Goal: Information Seeking & Learning: Learn about a topic

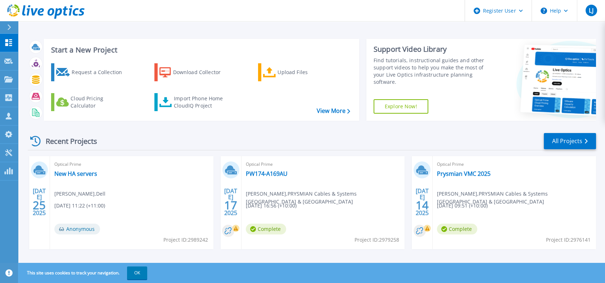
click at [11, 29] on icon at bounding box center [9, 27] width 4 height 6
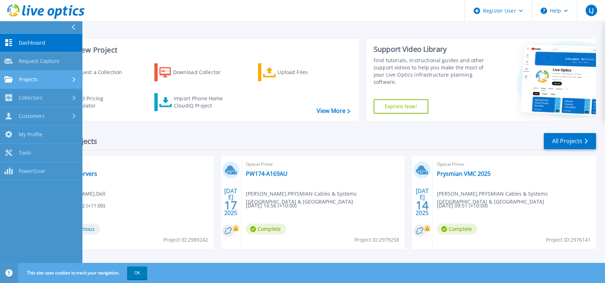
click at [45, 83] on link "Projects Projects" at bounding box center [41, 79] width 82 height 18
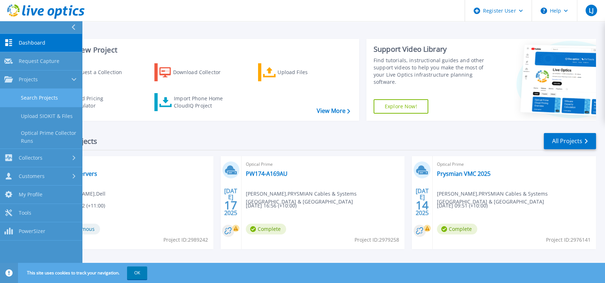
click at [58, 97] on link "Search Projects" at bounding box center [41, 98] width 82 height 18
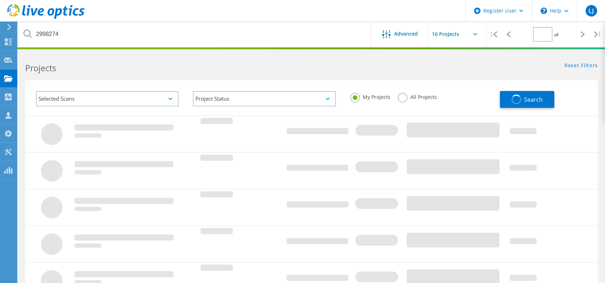
type input "1"
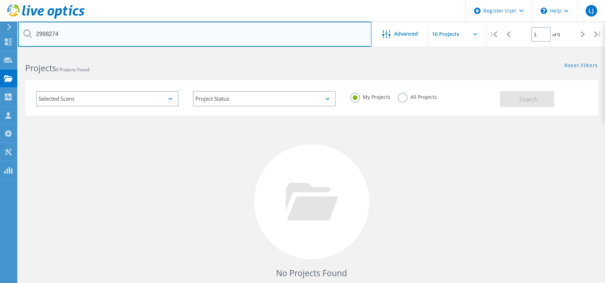
click at [90, 33] on input "2998274" at bounding box center [194, 34] width 353 height 25
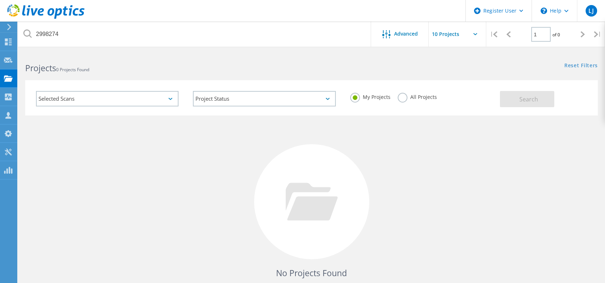
click at [410, 95] on label "All Projects" at bounding box center [416, 96] width 39 height 7
click at [0, 0] on input "All Projects" at bounding box center [0, 0] width 0 height 0
click at [516, 97] on button "Search" at bounding box center [527, 99] width 54 height 16
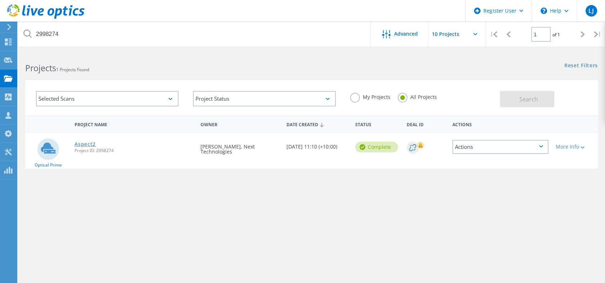
click at [84, 145] on link "Aspect2" at bounding box center [84, 144] width 21 height 5
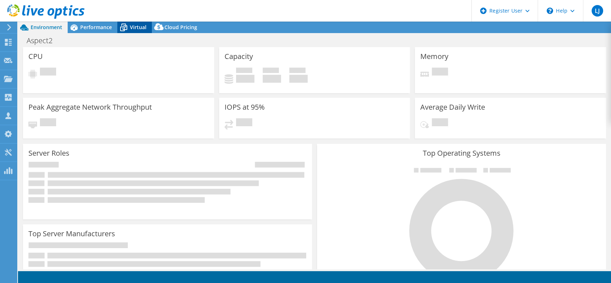
select select "[GEOGRAPHIC_DATA]"
select select "AUD"
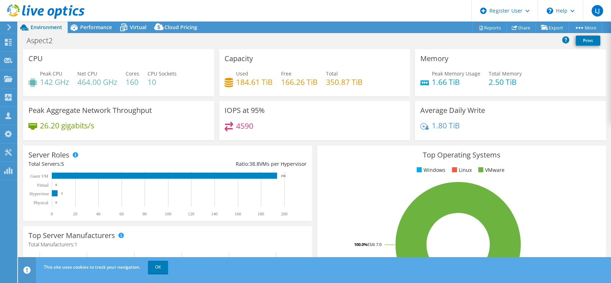
click at [100, 21] on header "LJ Dell User Luke Jones Luke.J@Dell.com Dell My Profile Log Out \n Help Explore…" at bounding box center [305, 11] width 611 height 22
click at [126, 28] on icon at bounding box center [123, 27] width 13 height 13
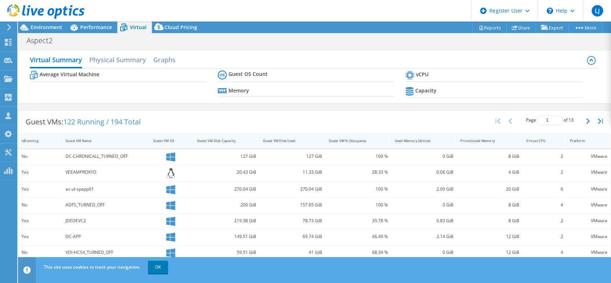
drag, startPoint x: 142, startPoint y: 120, endPoint x: 150, endPoint y: 122, distance: 8.6
click at [141, 120] on span "122 Running / 194 Total" at bounding box center [101, 122] width 77 height 10
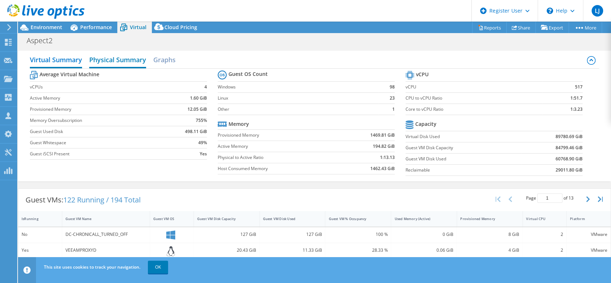
click at [119, 61] on h2 "Physical Summary" at bounding box center [117, 61] width 57 height 16
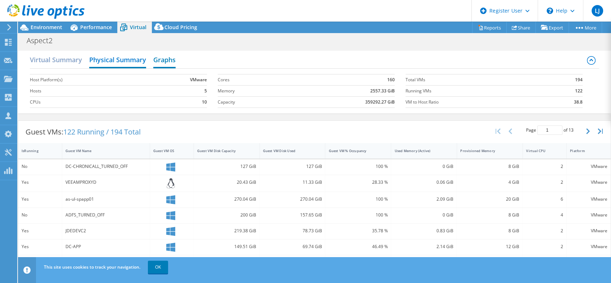
click at [168, 60] on h2 "Graphs" at bounding box center [164, 61] width 22 height 16
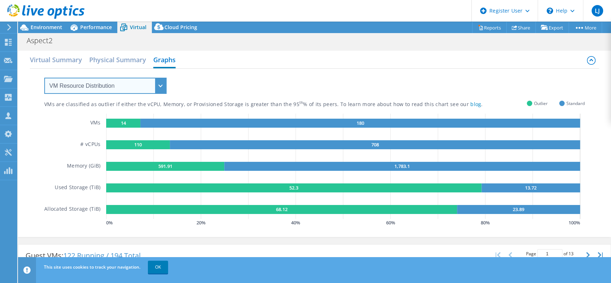
click at [105, 85] on select "VM Resource Distribution Provisioning Contrast Over Provisioning" at bounding box center [105, 86] width 122 height 16
click at [44, 78] on select "VM Resource Distribution Provisioning Contrast Over Provisioning" at bounding box center [105, 86] width 122 height 16
click at [109, 87] on select "VM Resource Distribution Provisioning Contrast Over Provisioning" at bounding box center [105, 86] width 122 height 16
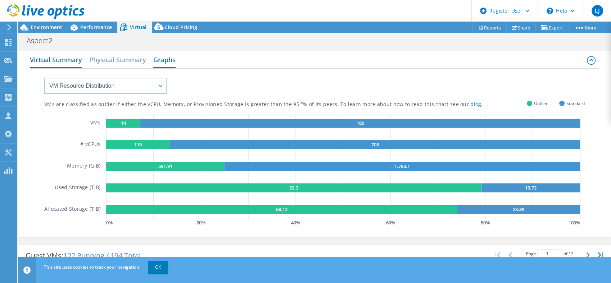
click at [59, 63] on h2 "Virtual Summary" at bounding box center [56, 61] width 52 height 16
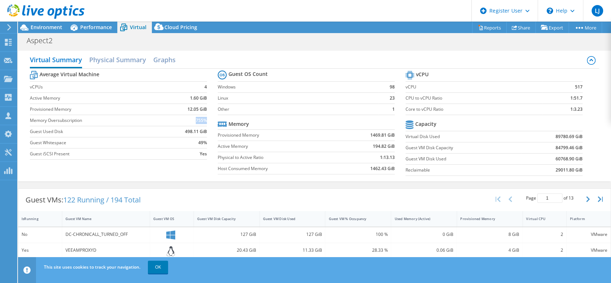
drag, startPoint x: 188, startPoint y: 121, endPoint x: 204, endPoint y: 121, distance: 16.2
click at [204, 121] on td "755%" at bounding box center [185, 120] width 42 height 11
drag, startPoint x: 204, startPoint y: 121, endPoint x: 299, endPoint y: 143, distance: 97.6
click at [299, 143] on label "Active Memory" at bounding box center [279, 146] width 122 height 7
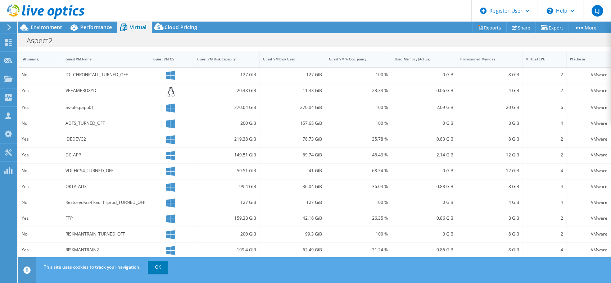
click at [22, 58] on div "IsRunning" at bounding box center [36, 59] width 28 height 5
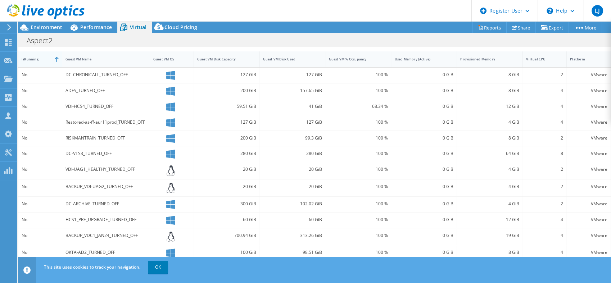
click at [27, 59] on div "IsRunning" at bounding box center [36, 59] width 28 height 5
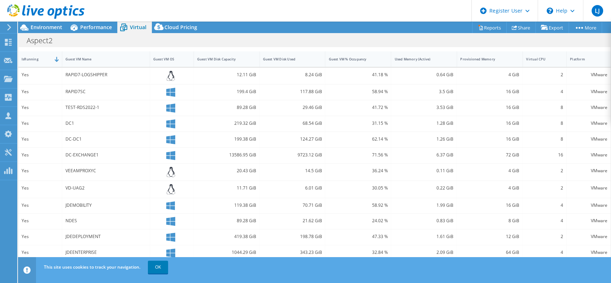
scroll to position [0, 0]
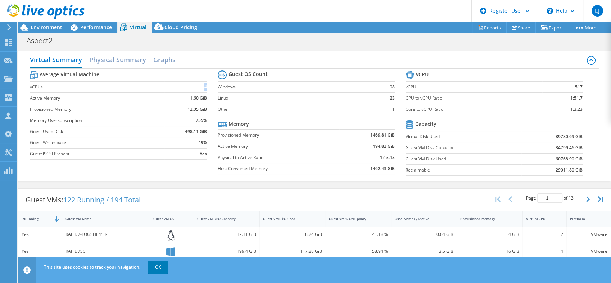
drag, startPoint x: 197, startPoint y: 87, endPoint x: 204, endPoint y: 87, distance: 6.8
click at [204, 87] on td "4" at bounding box center [185, 86] width 42 height 11
drag, startPoint x: 204, startPoint y: 87, endPoint x: 164, endPoint y: 129, distance: 58.5
click at [164, 129] on td "498.11 GiB" at bounding box center [185, 131] width 42 height 11
click at [163, 263] on link "OK" at bounding box center [158, 267] width 20 height 13
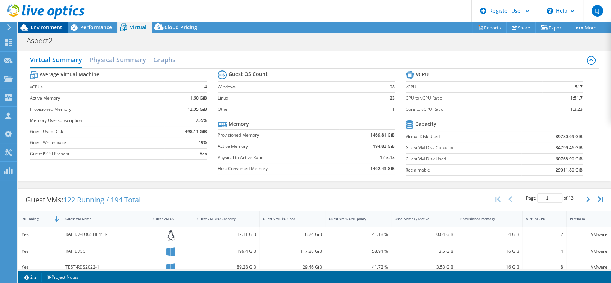
click at [54, 26] on span "Environment" at bounding box center [47, 27] width 32 height 7
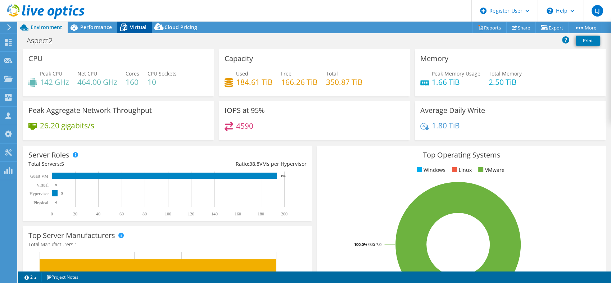
click at [134, 24] on span "Virtual" at bounding box center [138, 27] width 17 height 7
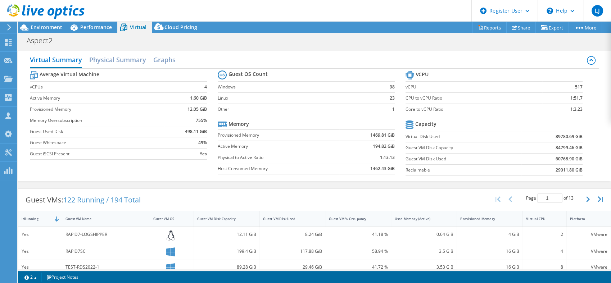
click at [37, 23] on div at bounding box center [42, 12] width 85 height 24
click at [37, 24] on span "Environment" at bounding box center [47, 27] width 32 height 7
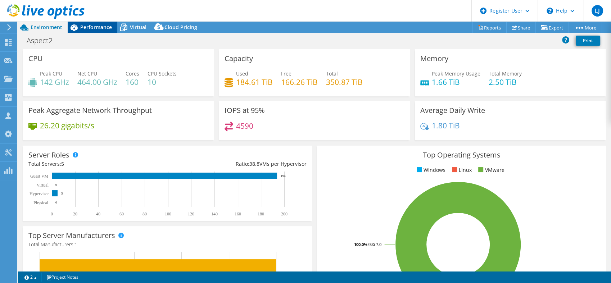
click at [91, 25] on span "Performance" at bounding box center [96, 27] width 32 height 7
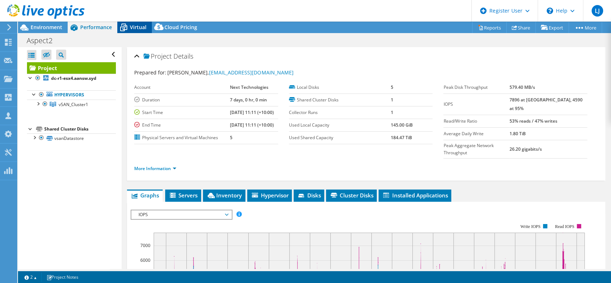
click at [135, 27] on span "Virtual" at bounding box center [138, 27] width 17 height 7
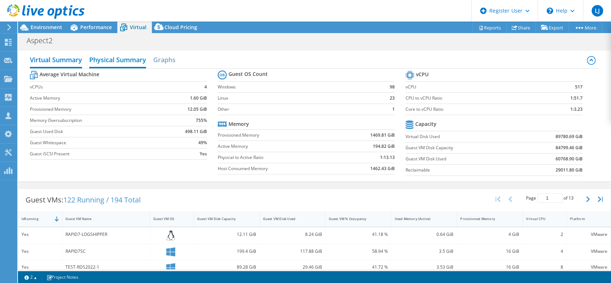
click at [118, 63] on h2 "Physical Summary" at bounding box center [117, 61] width 57 height 16
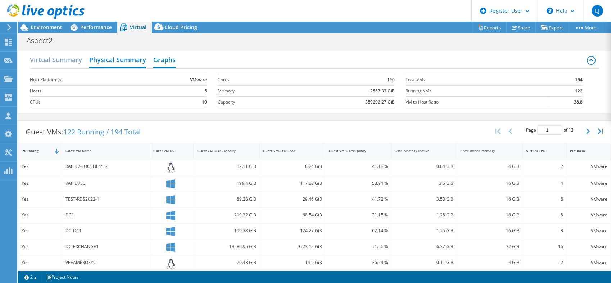
click at [159, 59] on h2 "Graphs" at bounding box center [164, 61] width 22 height 16
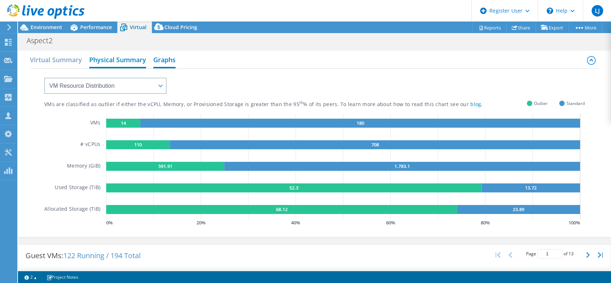
click at [107, 61] on h2 "Physical Summary" at bounding box center [117, 61] width 57 height 16
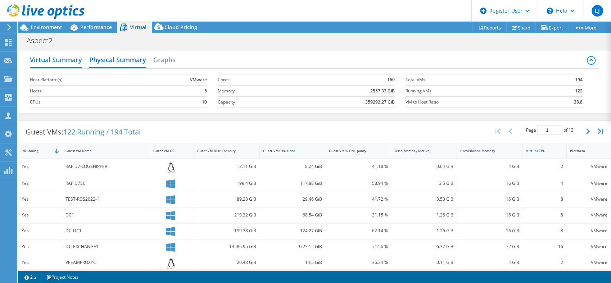
click at [63, 60] on h2 "Virtual Summary" at bounding box center [56, 61] width 52 height 16
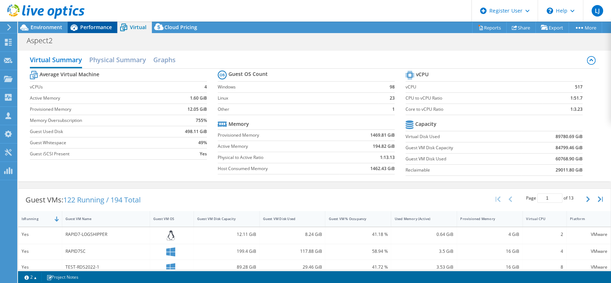
drag, startPoint x: 89, startPoint y: 29, endPoint x: 80, endPoint y: 30, distance: 9.5
click at [90, 29] on span "Performance" at bounding box center [96, 27] width 32 height 7
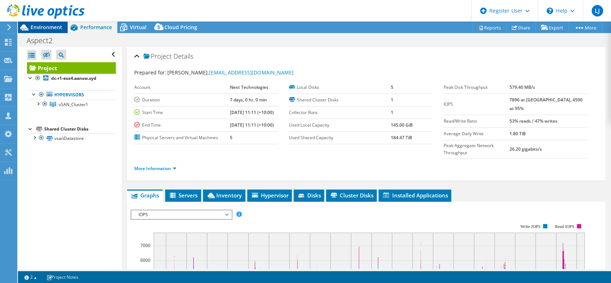
click at [43, 30] on span "Environment" at bounding box center [47, 27] width 32 height 7
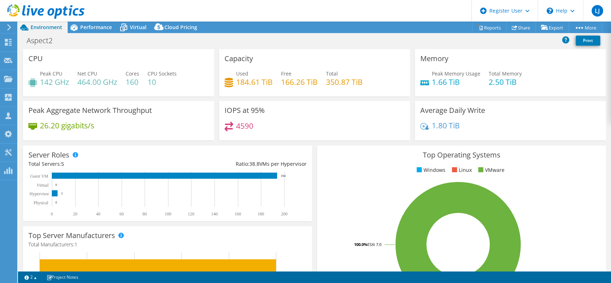
click at [252, 85] on h4 "184.61 TiB" at bounding box center [254, 82] width 37 height 8
drag, startPoint x: 271, startPoint y: 82, endPoint x: 235, endPoint y: 85, distance: 36.5
click at [235, 85] on div "Used 184.61 TiB Free 166.26 TiB Total 350.87 TiB" at bounding box center [314, 81] width 180 height 23
copy div "184.61 TiB"
click at [254, 81] on h4 "184.61 TiB" at bounding box center [254, 82] width 37 height 8
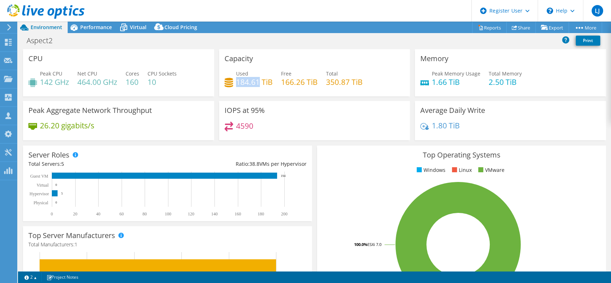
drag, startPoint x: 256, startPoint y: 82, endPoint x: 237, endPoint y: 81, distance: 19.1
click at [236, 83] on h4 "184.61 TiB" at bounding box center [254, 82] width 37 height 8
copy h4 "184.61"
click at [108, 34] on div "Aspect2 Print" at bounding box center [314, 40] width 593 height 13
click at [101, 31] on div "Performance" at bounding box center [93, 28] width 50 height 12
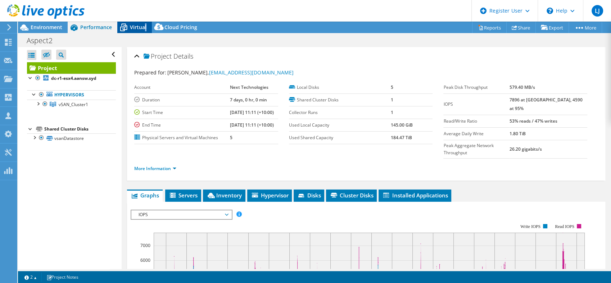
click at [145, 29] on span "Virtual" at bounding box center [138, 27] width 17 height 7
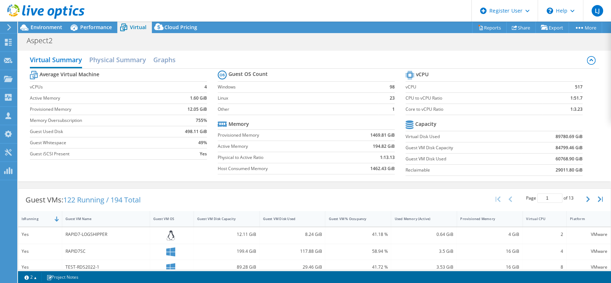
click at [526, 140] on td "89780.69 GiB" at bounding box center [551, 136] width 61 height 11
click at [548, 136] on td "89780.69 GiB" at bounding box center [551, 136] width 61 height 11
drag, startPoint x: 550, startPoint y: 137, endPoint x: 568, endPoint y: 137, distance: 17.6
click at [568, 137] on b "89780.69 GiB" at bounding box center [568, 136] width 27 height 7
drag, startPoint x: 568, startPoint y: 137, endPoint x: 560, endPoint y: 135, distance: 8.6
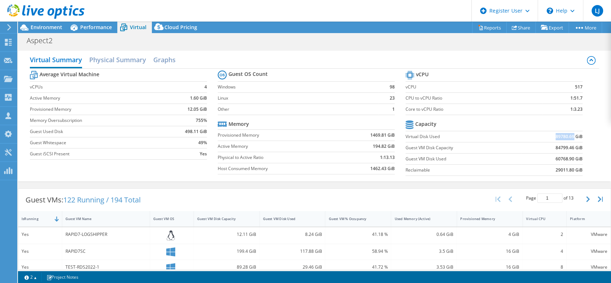
copy b "89780.69"
click at [53, 29] on span "Environment" at bounding box center [47, 27] width 32 height 7
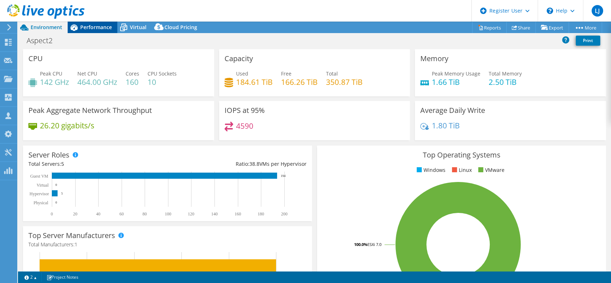
click at [98, 31] on div "Performance" at bounding box center [93, 28] width 50 height 12
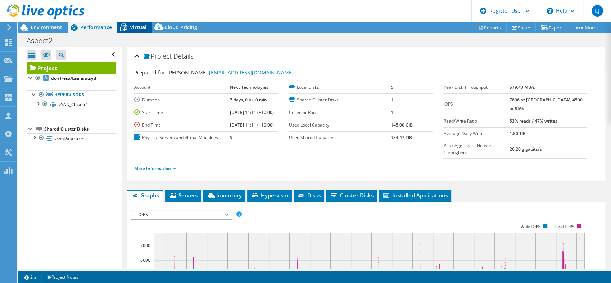
click at [127, 27] on icon at bounding box center [123, 27] width 13 height 13
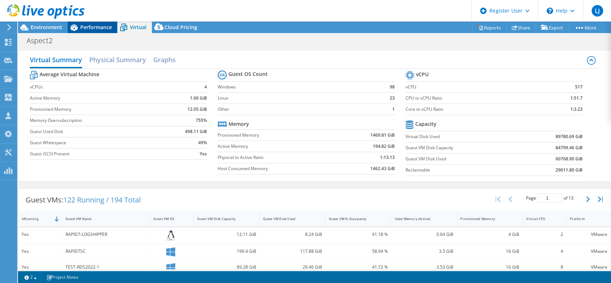
click at [92, 28] on span "Performance" at bounding box center [96, 27] width 32 height 7
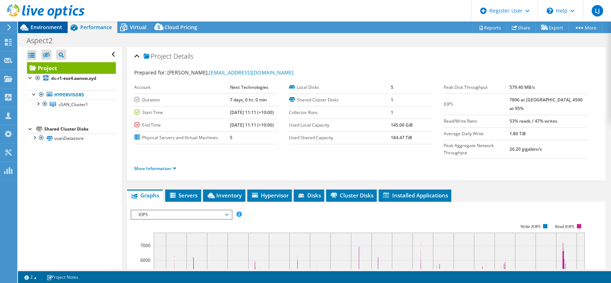
click at [54, 27] on span "Environment" at bounding box center [47, 27] width 32 height 7
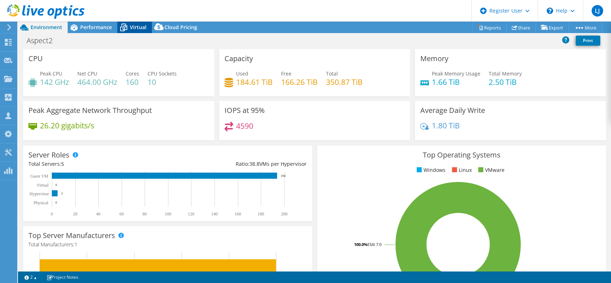
click at [132, 28] on span "Virtual" at bounding box center [138, 27] width 17 height 7
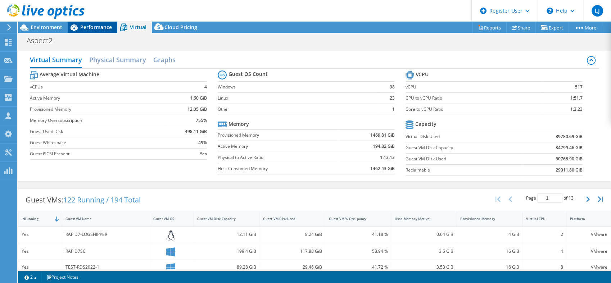
click at [99, 29] on span "Performance" at bounding box center [96, 27] width 32 height 7
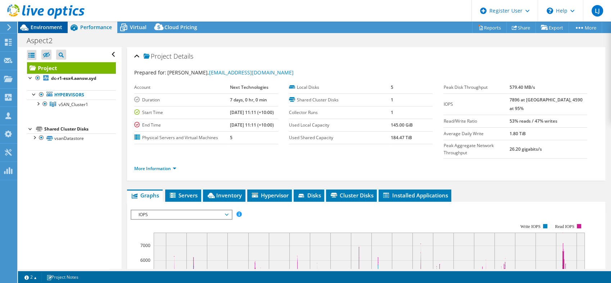
click at [52, 26] on span "Environment" at bounding box center [47, 27] width 32 height 7
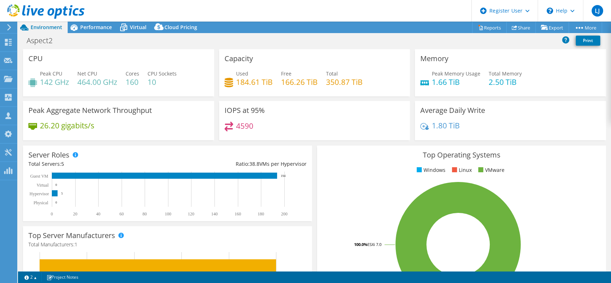
click at [117, 41] on div "Aspect2 Print" at bounding box center [314, 40] width 593 height 13
click at [92, 28] on span "Performance" at bounding box center [96, 27] width 32 height 7
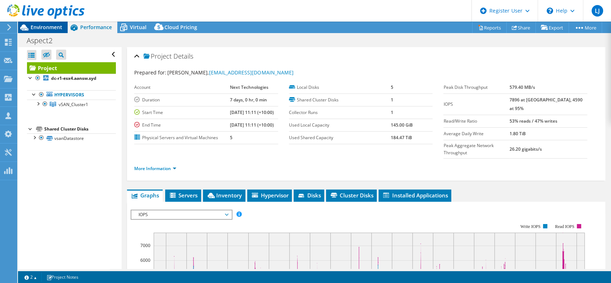
click at [53, 29] on span "Environment" at bounding box center [47, 27] width 32 height 7
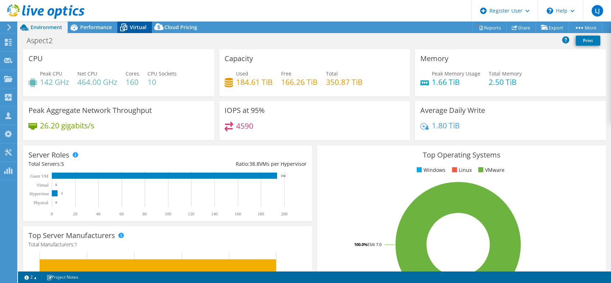
click at [130, 24] on span "Virtual" at bounding box center [138, 27] width 17 height 7
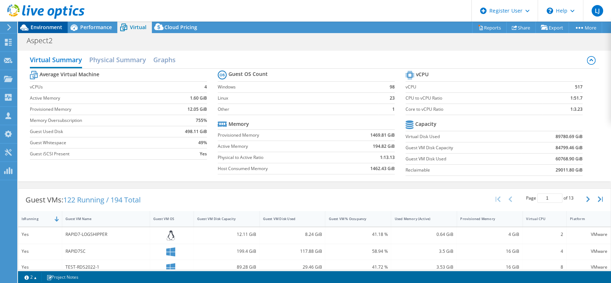
click at [40, 28] on span "Environment" at bounding box center [47, 27] width 32 height 7
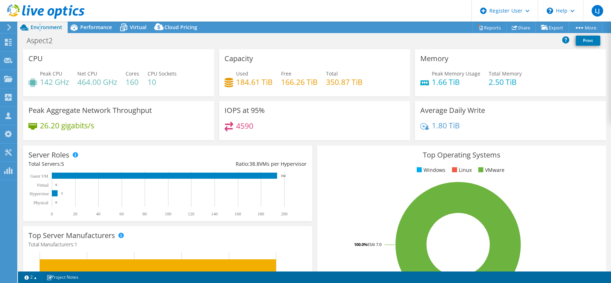
click at [206, 11] on header "LJ Dell User Luke Jones Luke.J@Dell.com Dell My Profile Log Out \n Help Explore…" at bounding box center [305, 11] width 611 height 22
drag, startPoint x: 66, startPoint y: 85, endPoint x: 49, endPoint y: 86, distance: 16.9
click at [49, 86] on h4 "142 GHz" at bounding box center [54, 82] width 29 height 8
click at [132, 34] on div "Aspect2 Print" at bounding box center [314, 40] width 593 height 13
click at [134, 29] on span "Virtual" at bounding box center [138, 27] width 17 height 7
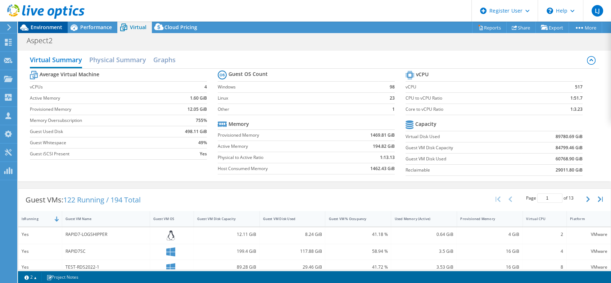
click at [41, 26] on span "Environment" at bounding box center [47, 27] width 32 height 7
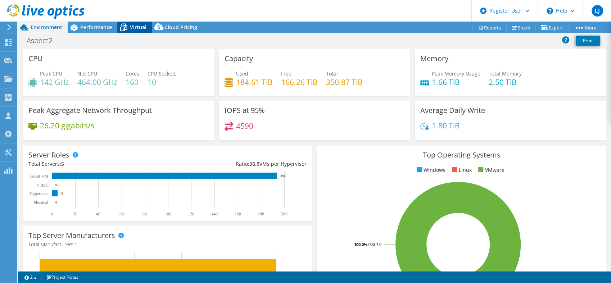
click at [129, 27] on icon at bounding box center [123, 27] width 13 height 13
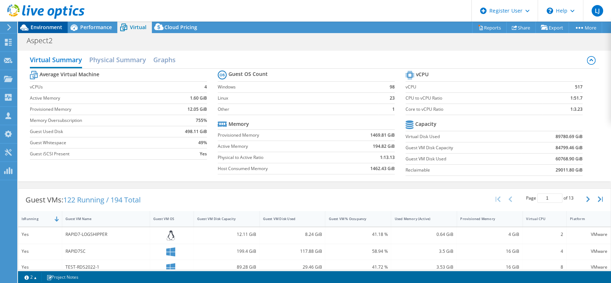
click at [48, 29] on span "Environment" at bounding box center [47, 27] width 32 height 7
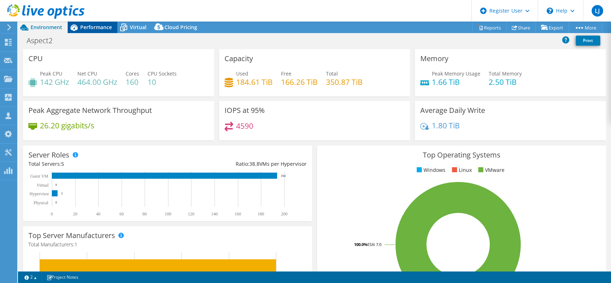
click at [93, 29] on span "Performance" at bounding box center [96, 27] width 32 height 7
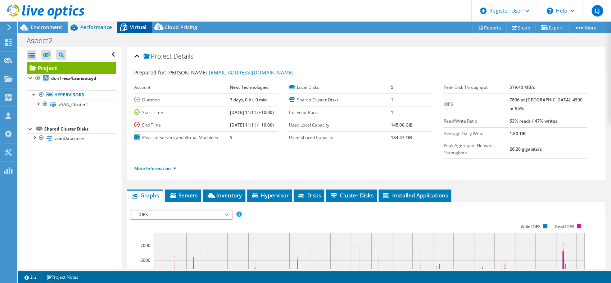
click at [133, 28] on span "Virtual" at bounding box center [138, 27] width 17 height 7
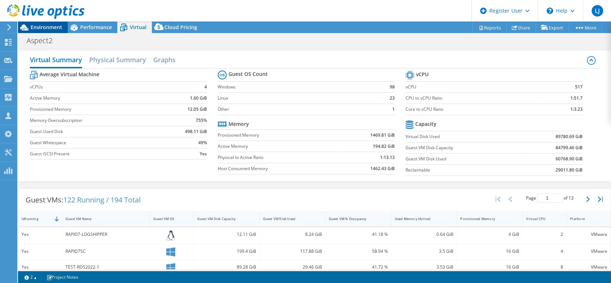
click at [50, 27] on span "Environment" at bounding box center [47, 27] width 32 height 7
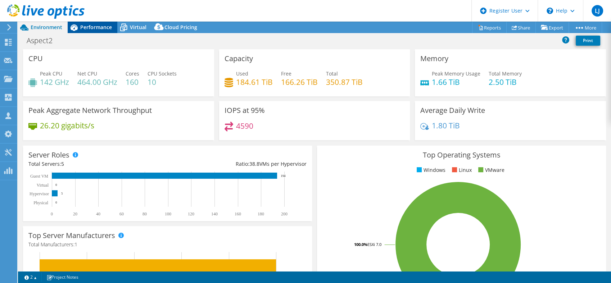
click at [86, 26] on span "Performance" at bounding box center [96, 27] width 32 height 7
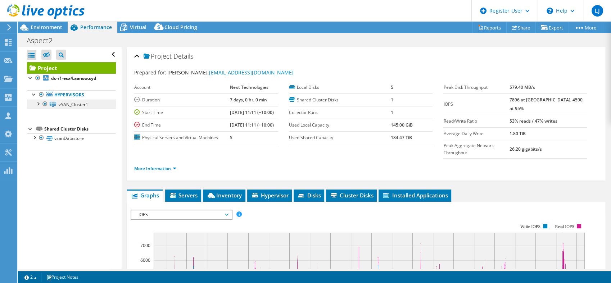
click at [40, 107] on link "vSAN_Cluster1" at bounding box center [71, 104] width 89 height 9
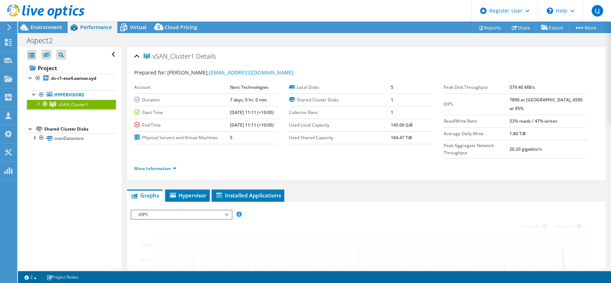
click at [36, 104] on div at bounding box center [37, 103] width 7 height 7
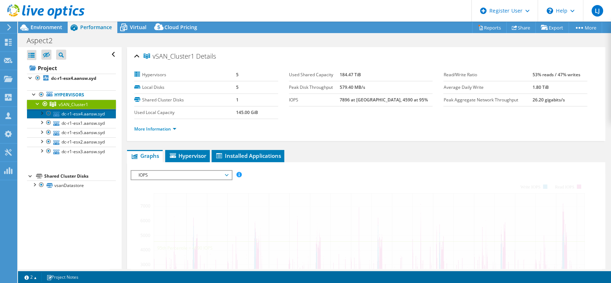
click at [64, 116] on link "dc-r1-esx4.aansw.syd" at bounding box center [71, 113] width 89 height 9
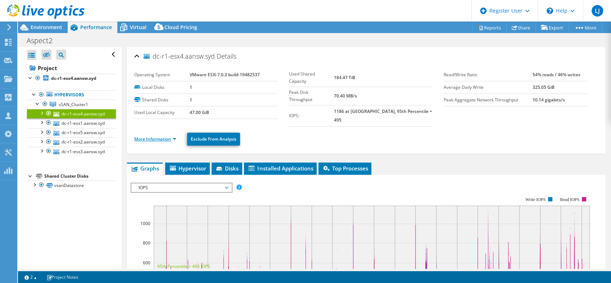
click at [165, 136] on link "More Information" at bounding box center [155, 139] width 42 height 6
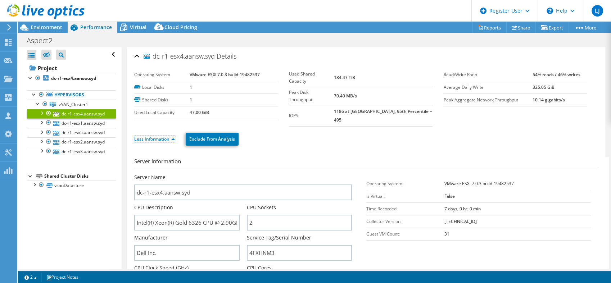
scroll to position [120, 0]
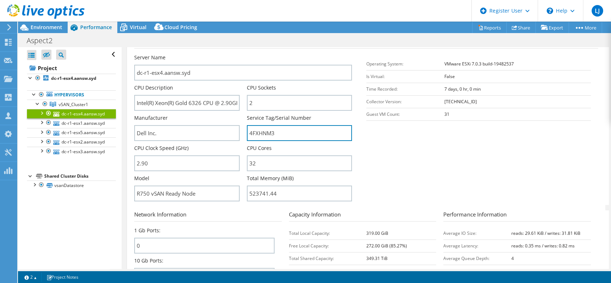
drag, startPoint x: 285, startPoint y: 130, endPoint x: 223, endPoint y: 80, distance: 79.0
click at [221, 54] on div "Server Name dc-r1-esx4.aansw.syd CPU Description Intel(R) Xeon(R) Gold 6326 CPU…" at bounding box center [246, 54] width 224 height 0
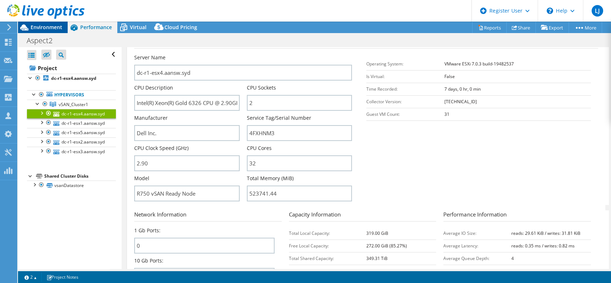
click at [43, 25] on span "Environment" at bounding box center [47, 27] width 32 height 7
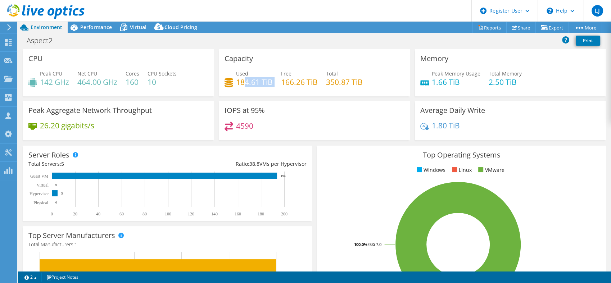
drag, startPoint x: 270, startPoint y: 81, endPoint x: 245, endPoint y: 83, distance: 24.9
click at [245, 83] on div "Used 184.61 TiB Free 166.26 TiB Total 350.87 TiB" at bounding box center [314, 81] width 180 height 23
drag, startPoint x: 242, startPoint y: 79, endPoint x: 253, endPoint y: 86, distance: 12.8
click at [242, 81] on h4 "184.61 TiB" at bounding box center [254, 82] width 37 height 8
drag, startPoint x: 272, startPoint y: 81, endPoint x: 234, endPoint y: 82, distance: 37.4
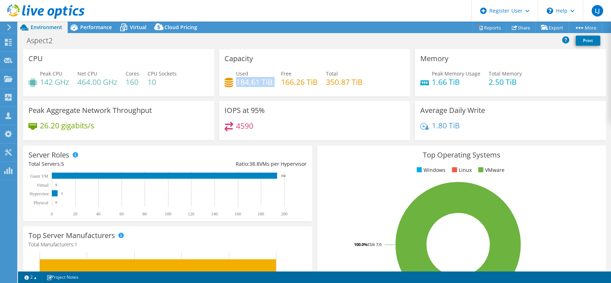
click at [234, 82] on div "Used 184.61 TiB Free 166.26 TiB Total 350.87 TiB" at bounding box center [314, 81] width 180 height 23
click at [236, 82] on h4 "184.61 TiB" at bounding box center [254, 82] width 37 height 8
click at [236, 83] on h4 "184.61 TiB" at bounding box center [254, 82] width 37 height 8
drag, startPoint x: 235, startPoint y: 84, endPoint x: 271, endPoint y: 84, distance: 36.3
click at [271, 84] on div "Used 184.61 TiB Free 166.26 TiB Total 350.87 TiB" at bounding box center [314, 81] width 180 height 23
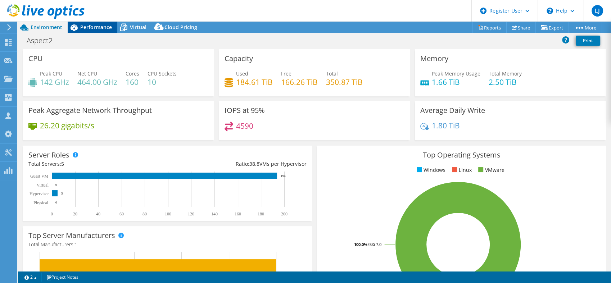
click at [105, 28] on span "Performance" at bounding box center [96, 27] width 32 height 7
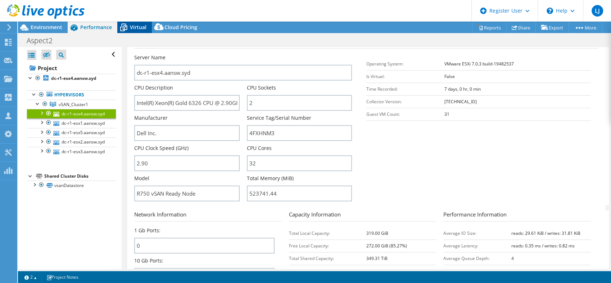
click at [126, 29] on icon at bounding box center [123, 28] width 7 height 6
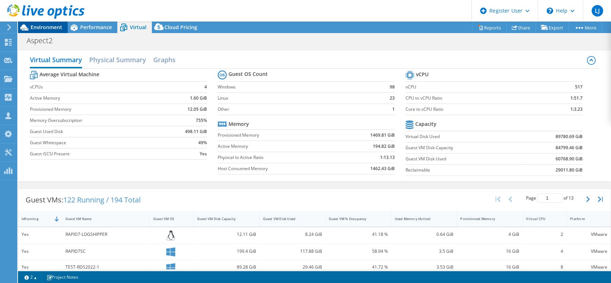
drag, startPoint x: 38, startPoint y: 22, endPoint x: 42, endPoint y: 26, distance: 4.6
click at [40, 23] on div at bounding box center [42, 12] width 85 height 24
click at [45, 28] on span "Environment" at bounding box center [47, 27] width 32 height 7
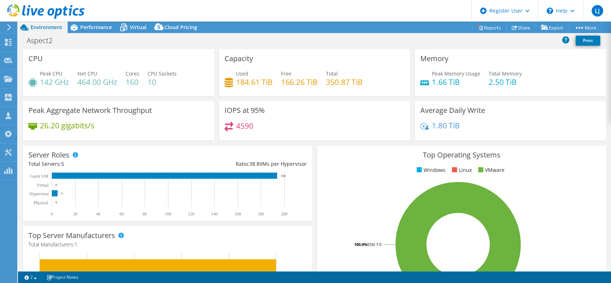
click at [297, 44] on div "Aspect2 Print" at bounding box center [314, 40] width 593 height 13
click at [91, 32] on div "Performance" at bounding box center [93, 28] width 50 height 12
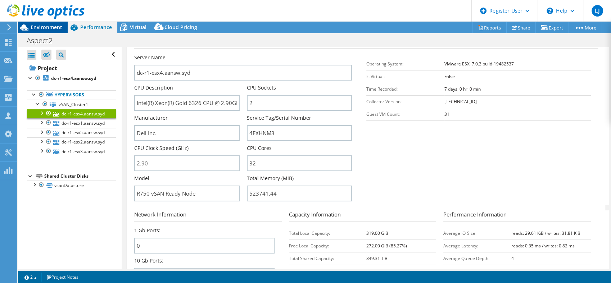
click at [54, 28] on span "Environment" at bounding box center [47, 27] width 32 height 7
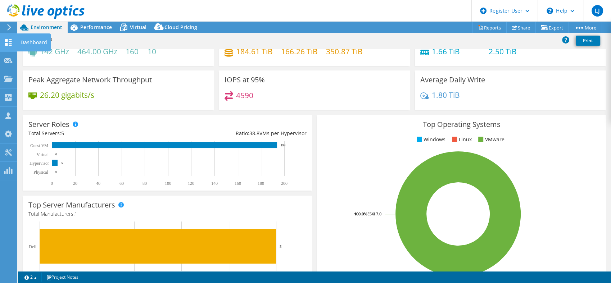
scroll to position [0, 0]
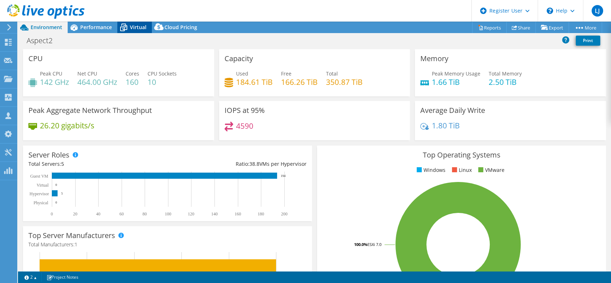
click at [128, 27] on icon at bounding box center [123, 27] width 13 height 13
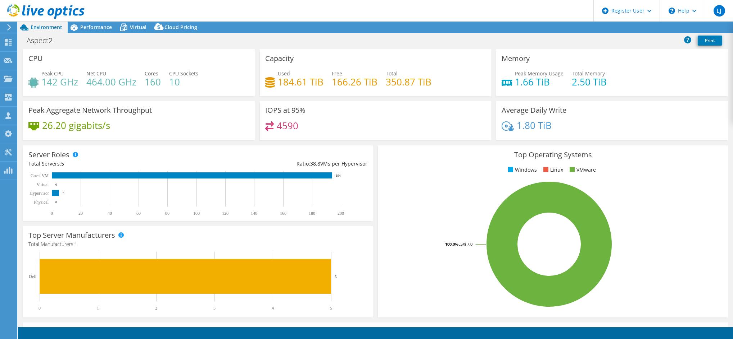
select select "[GEOGRAPHIC_DATA]"
select select "AUD"
